Goal: Information Seeking & Learning: Learn about a topic

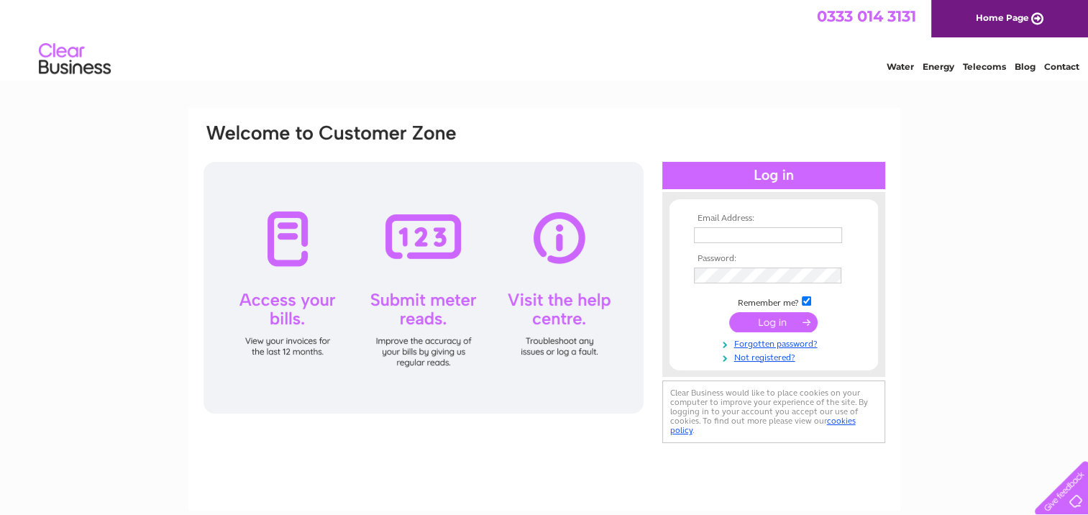
type input "rofit@btconnect.com"
click at [762, 319] on input "submit" at bounding box center [773, 322] width 88 height 20
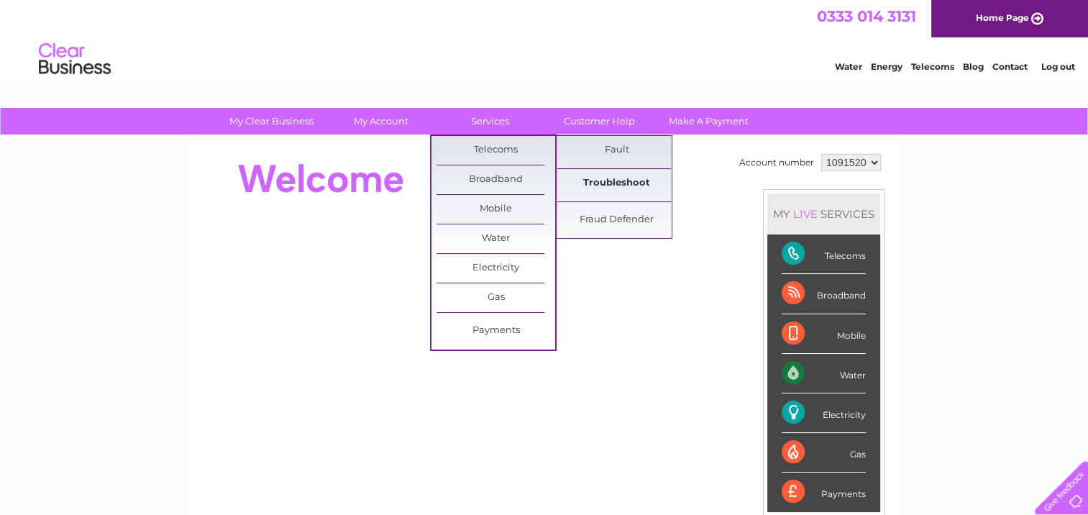
click at [581, 181] on link "Troubleshoot" at bounding box center [616, 183] width 119 height 29
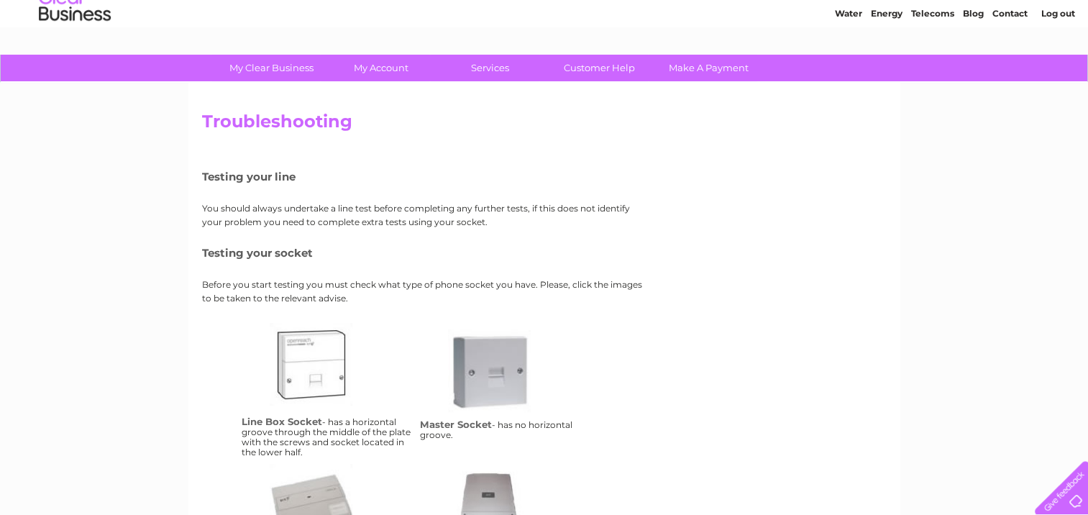
scroll to position [47, 0]
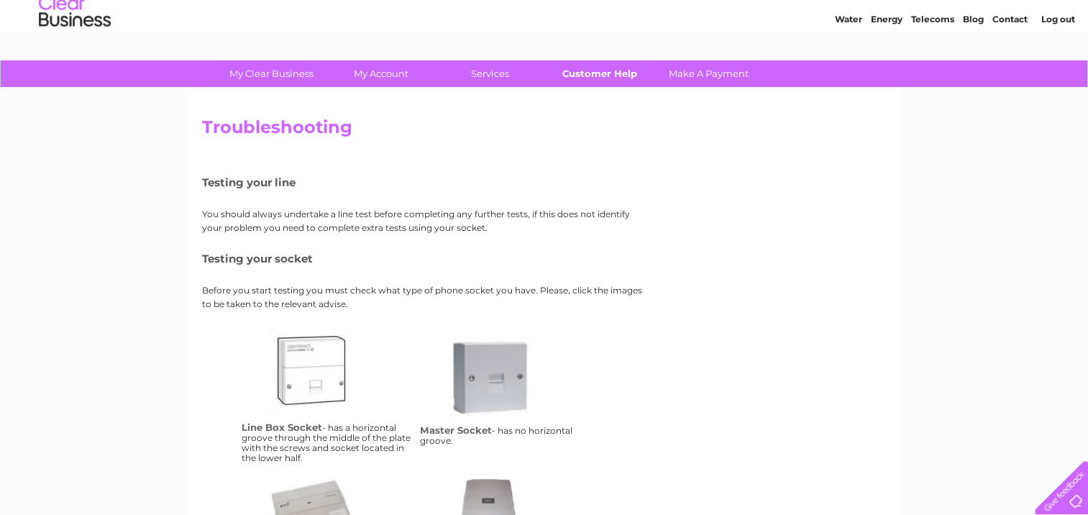
click at [587, 77] on link "Customer Help" at bounding box center [599, 73] width 119 height 27
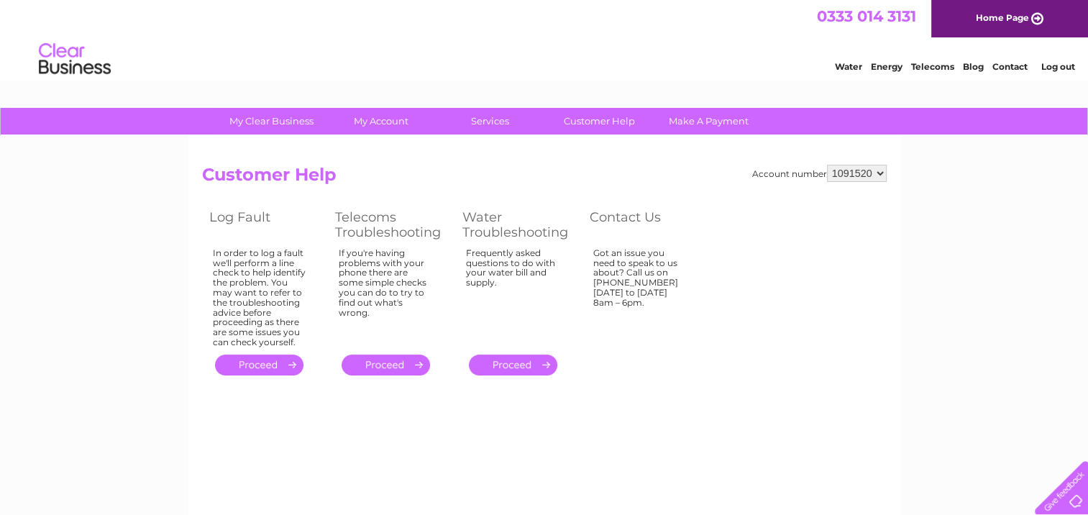
click at [384, 368] on link "." at bounding box center [386, 365] width 88 height 21
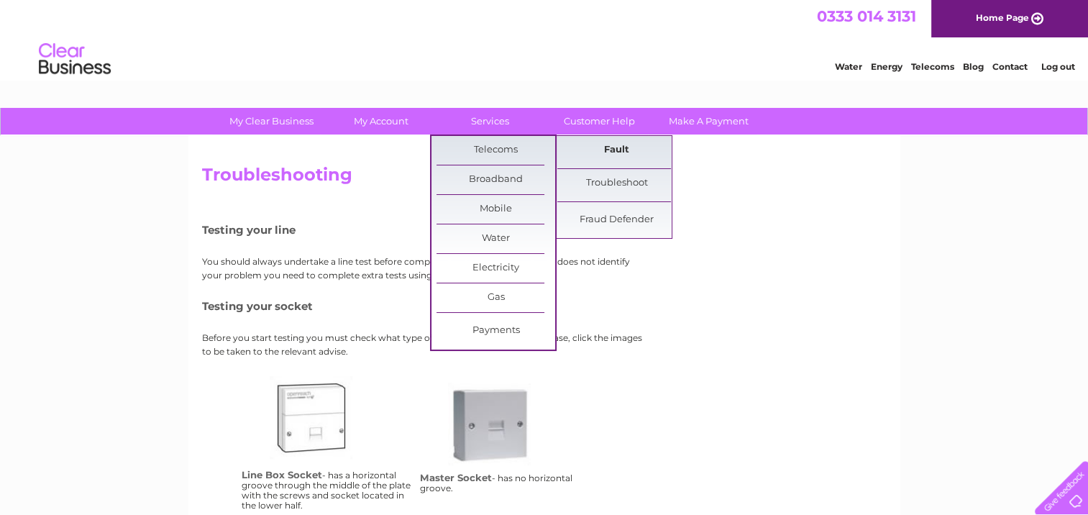
click at [586, 151] on link "Fault" at bounding box center [616, 150] width 119 height 29
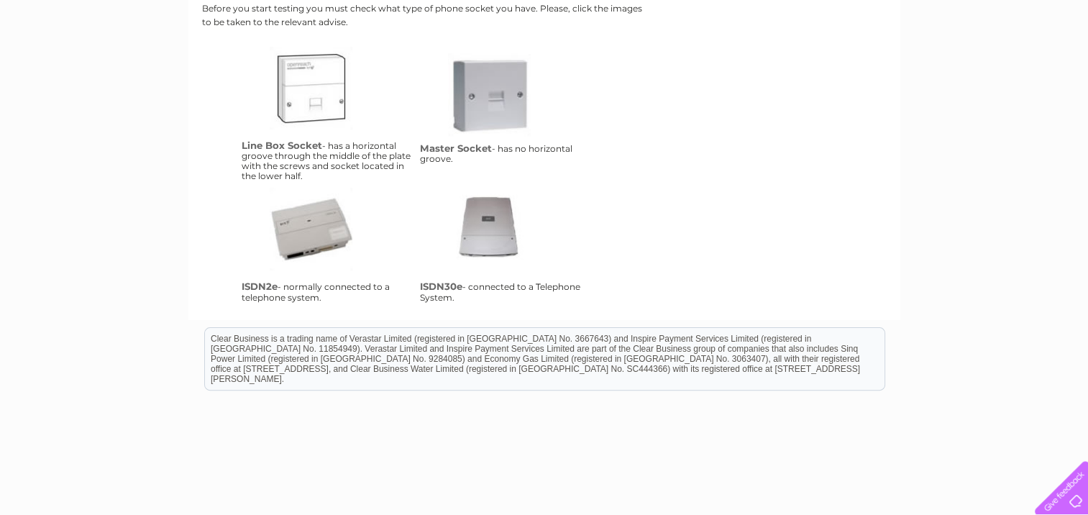
scroll to position [337, 0]
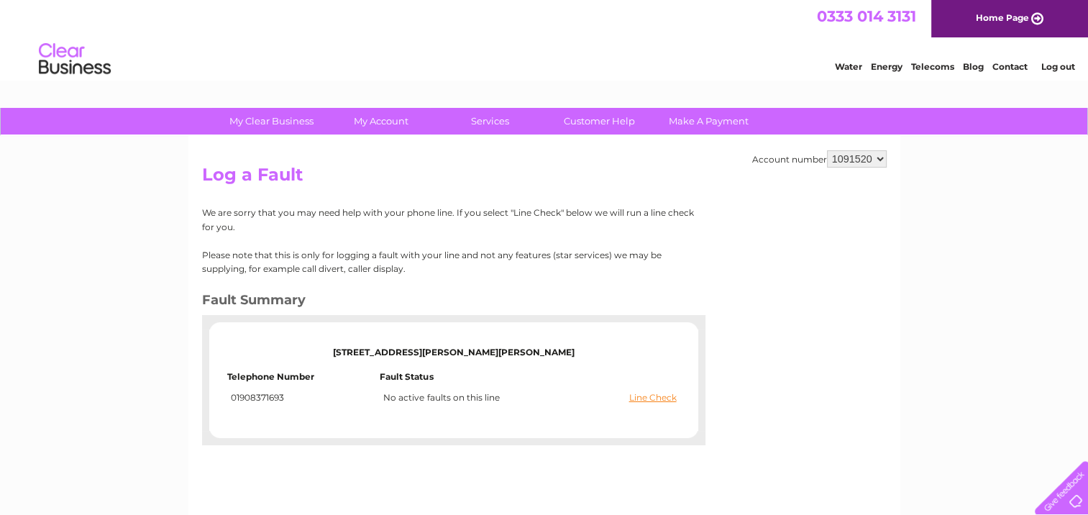
click at [929, 65] on link "Telecoms" at bounding box center [932, 66] width 43 height 11
click at [581, 125] on link "Customer Help" at bounding box center [599, 121] width 119 height 27
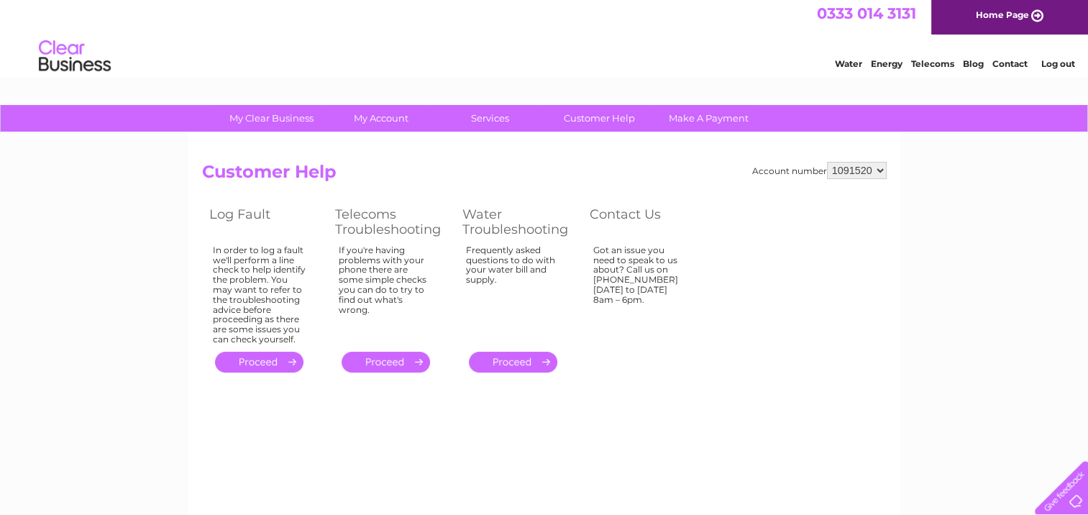
scroll to position [12, 0]
